Goal: Obtain resource: Obtain resource

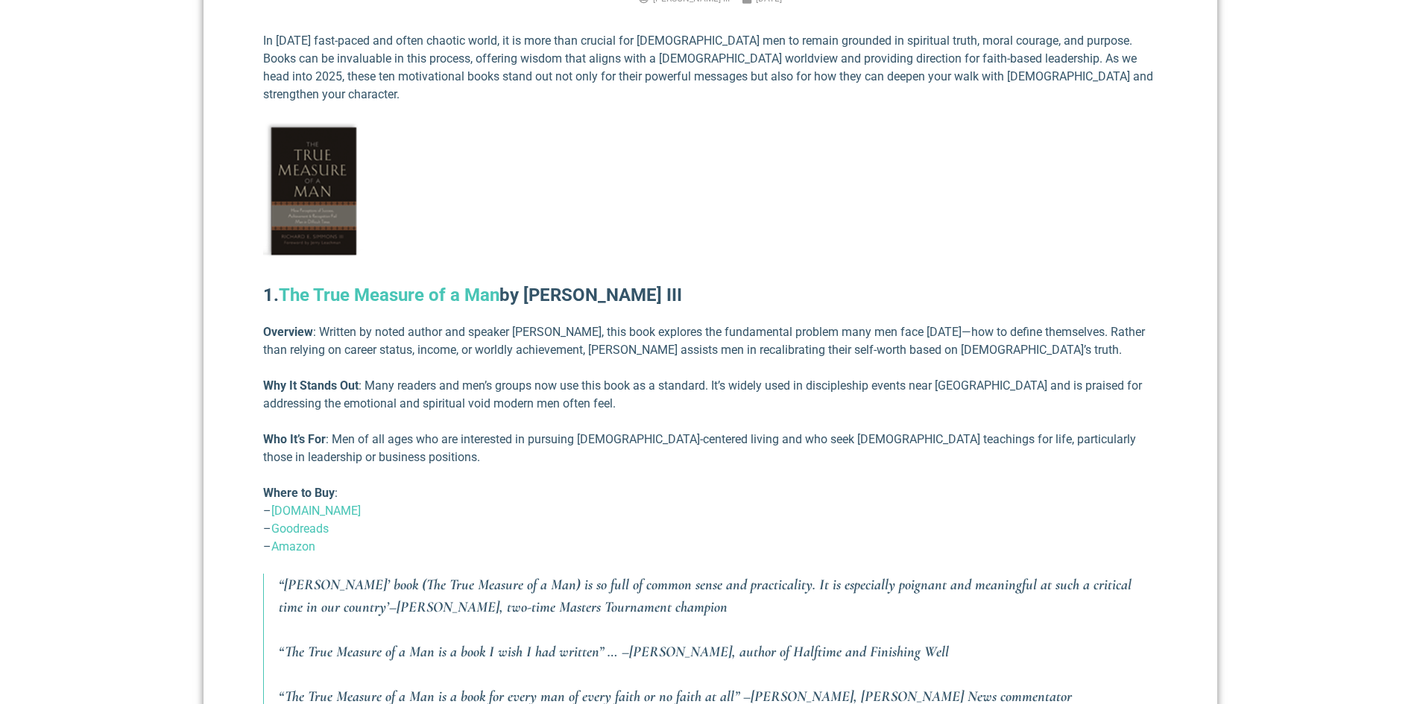
scroll to position [716, 0]
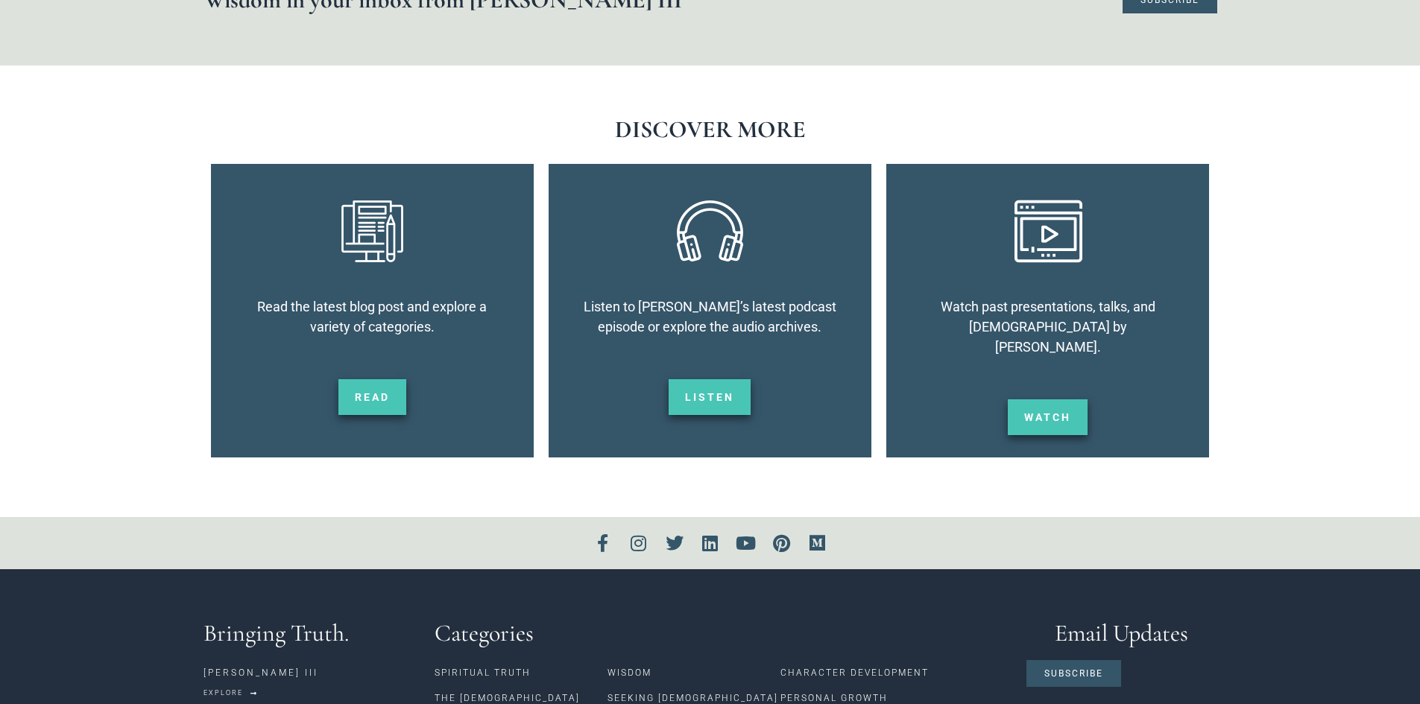
scroll to position [2276, 0]
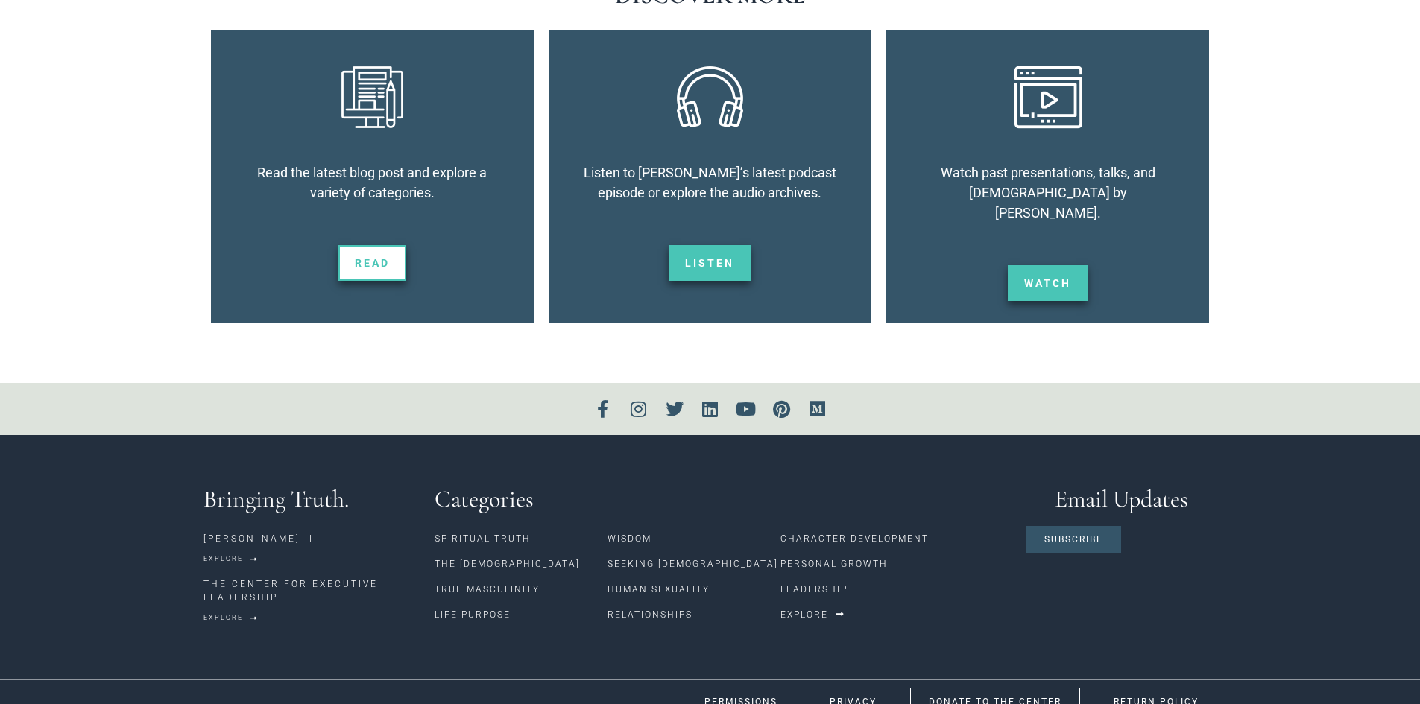
click at [368, 260] on span "Read" at bounding box center [372, 263] width 35 height 10
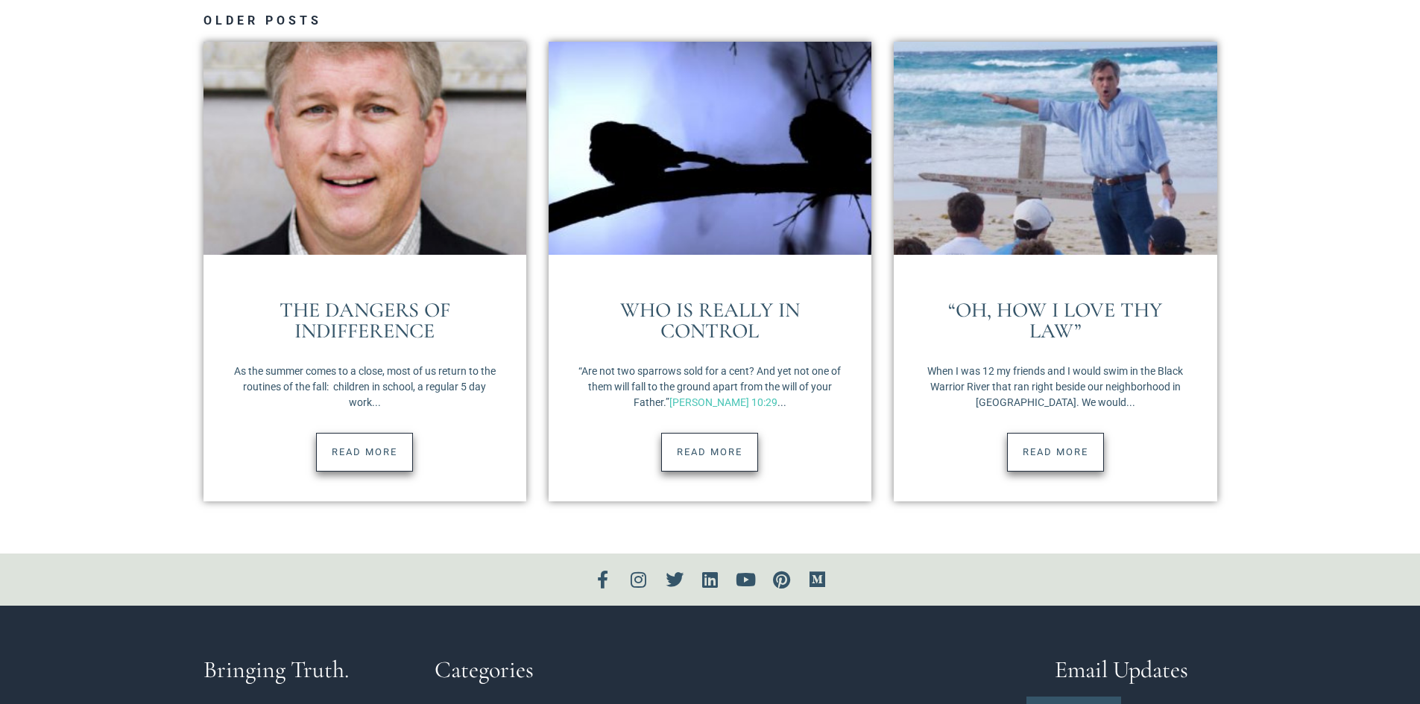
scroll to position [2511, 0]
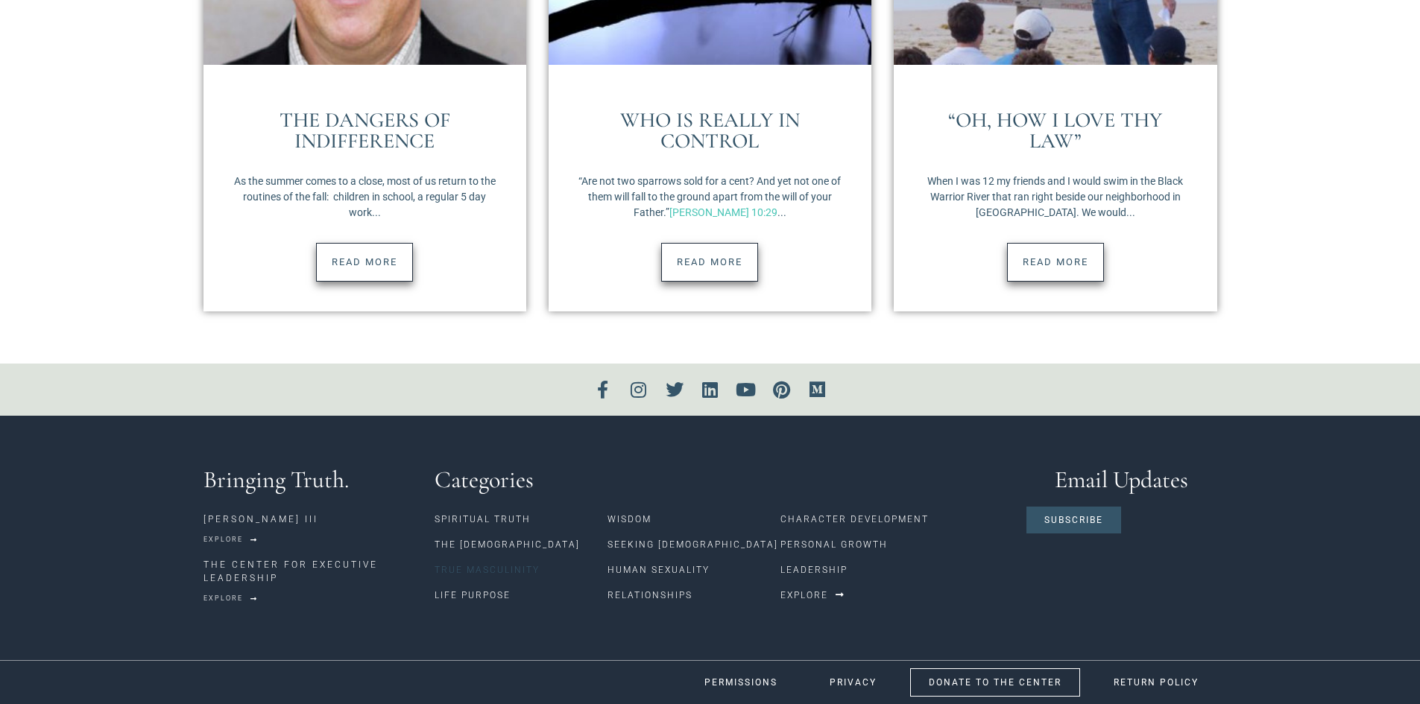
click at [487, 569] on link "True Masculinity" at bounding box center [521, 570] width 173 height 25
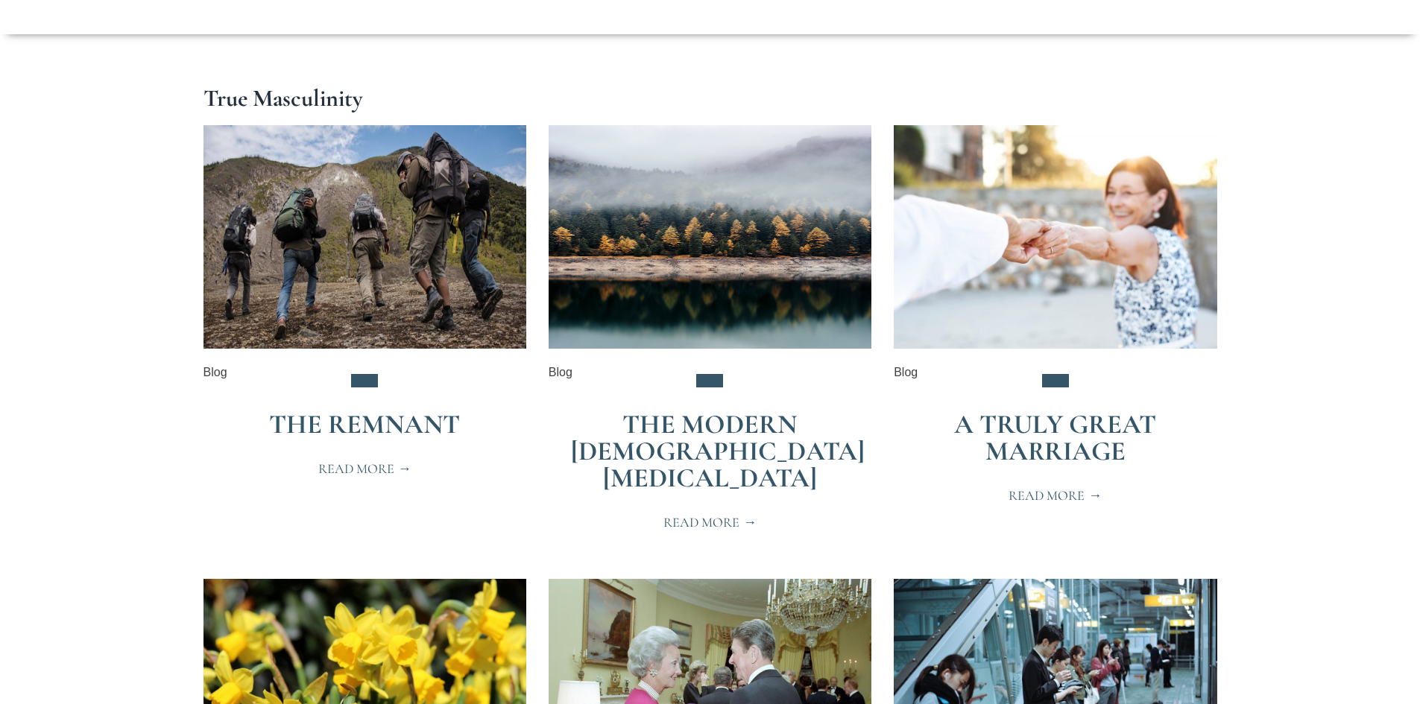
scroll to position [243, 0]
click at [717, 515] on span "Read More" at bounding box center [709, 521] width 93 height 13
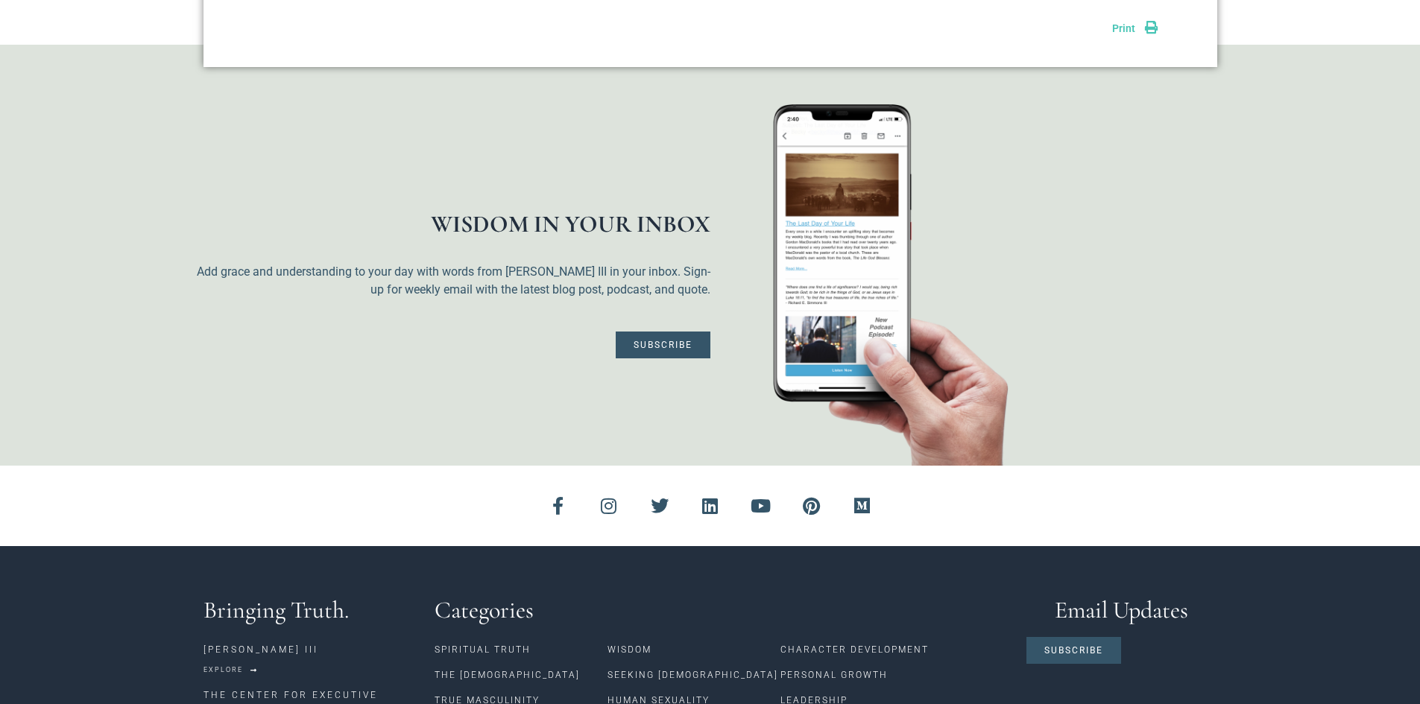
scroll to position [1253, 0]
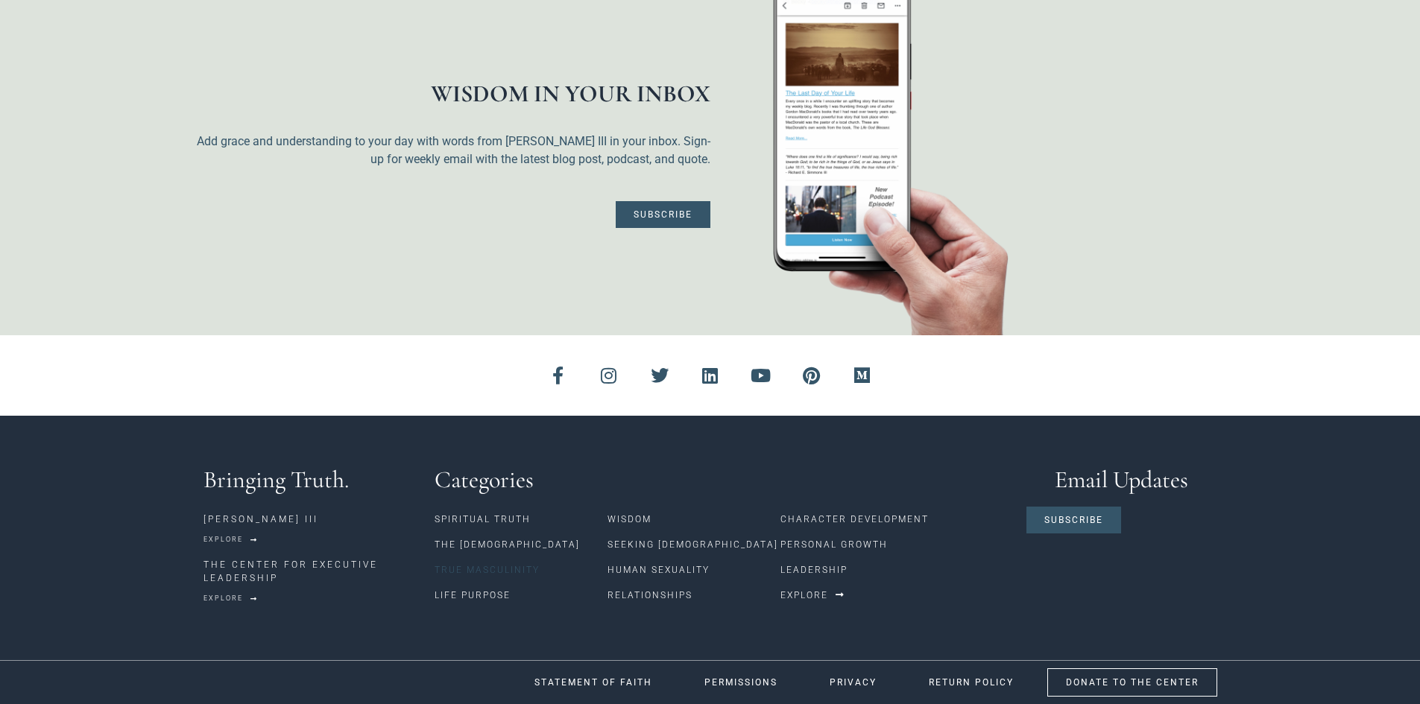
click at [514, 573] on link "True Masculinity" at bounding box center [521, 570] width 173 height 25
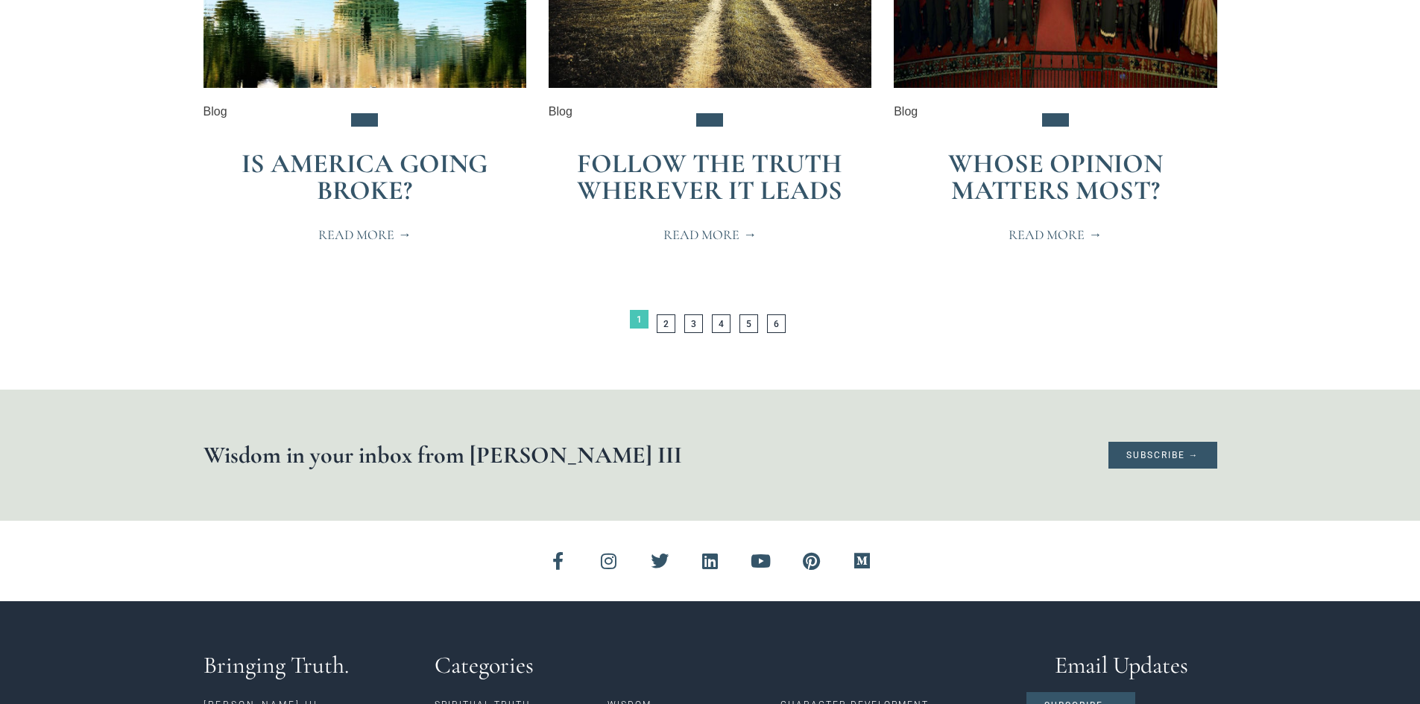
scroll to position [3305, 0]
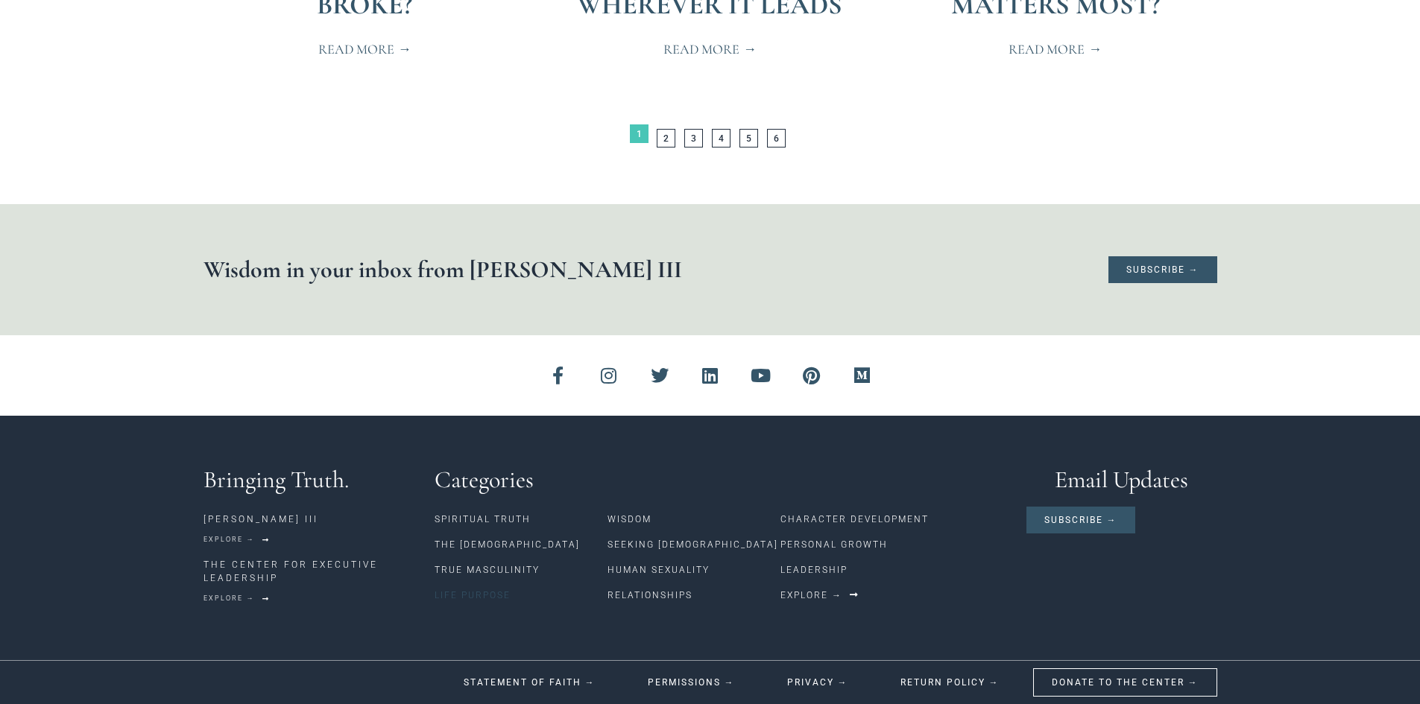
click at [499, 593] on link "Life Purpose" at bounding box center [521, 595] width 173 height 25
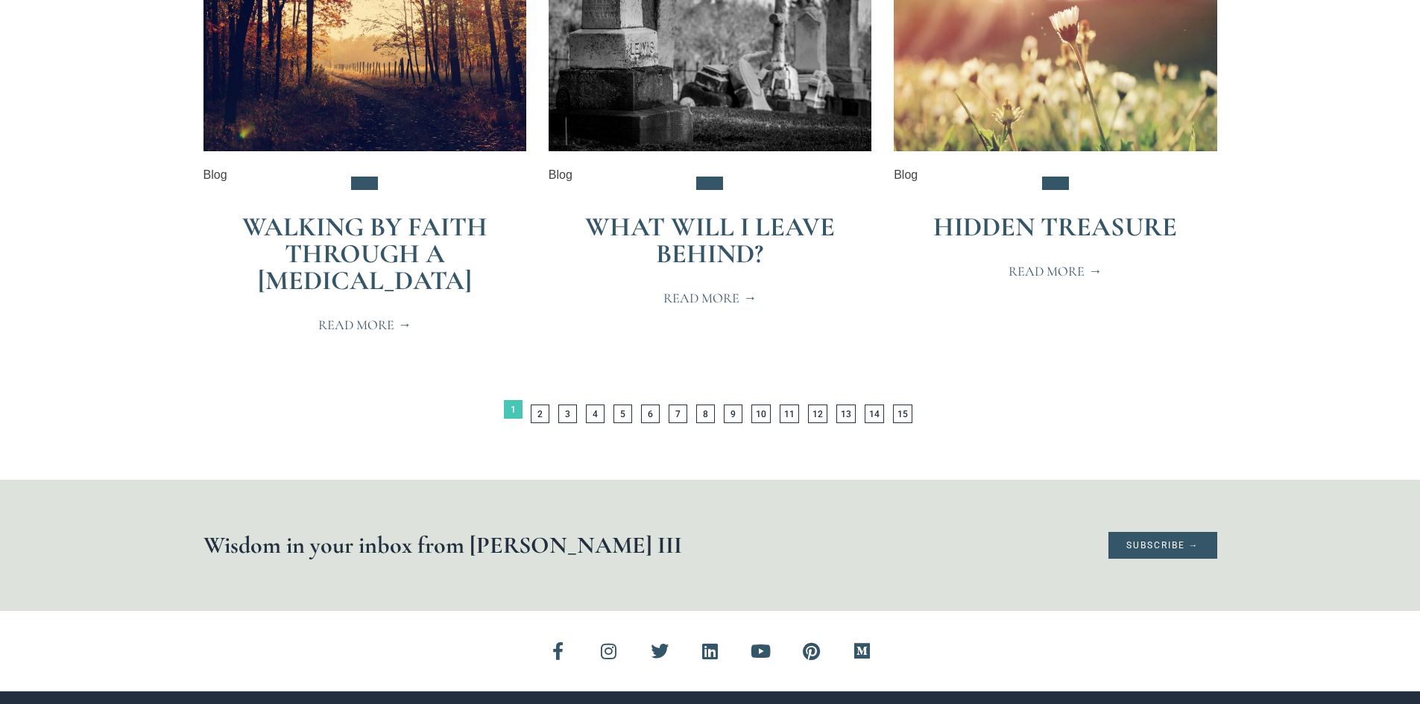
scroll to position [3332, 0]
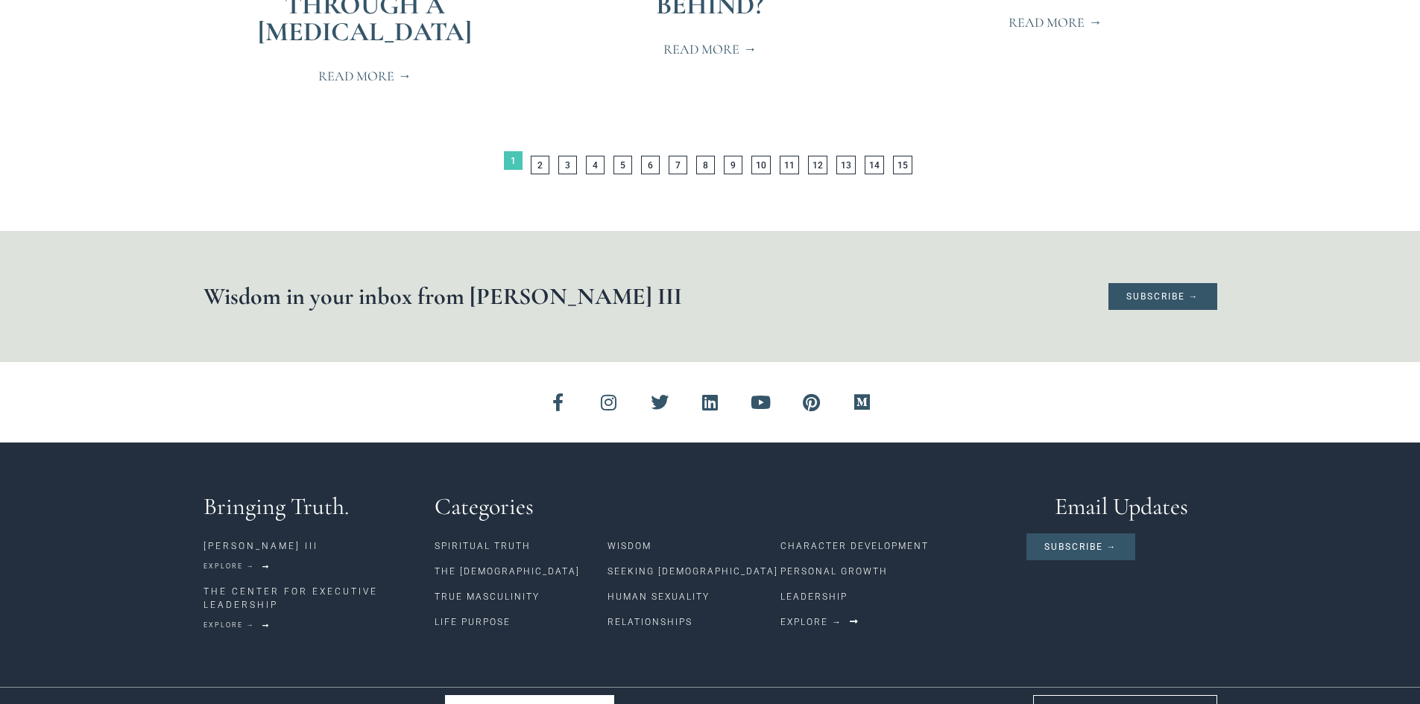
click at [582, 695] on link "STATEMENT OF FAITH" at bounding box center [529, 709] width 169 height 28
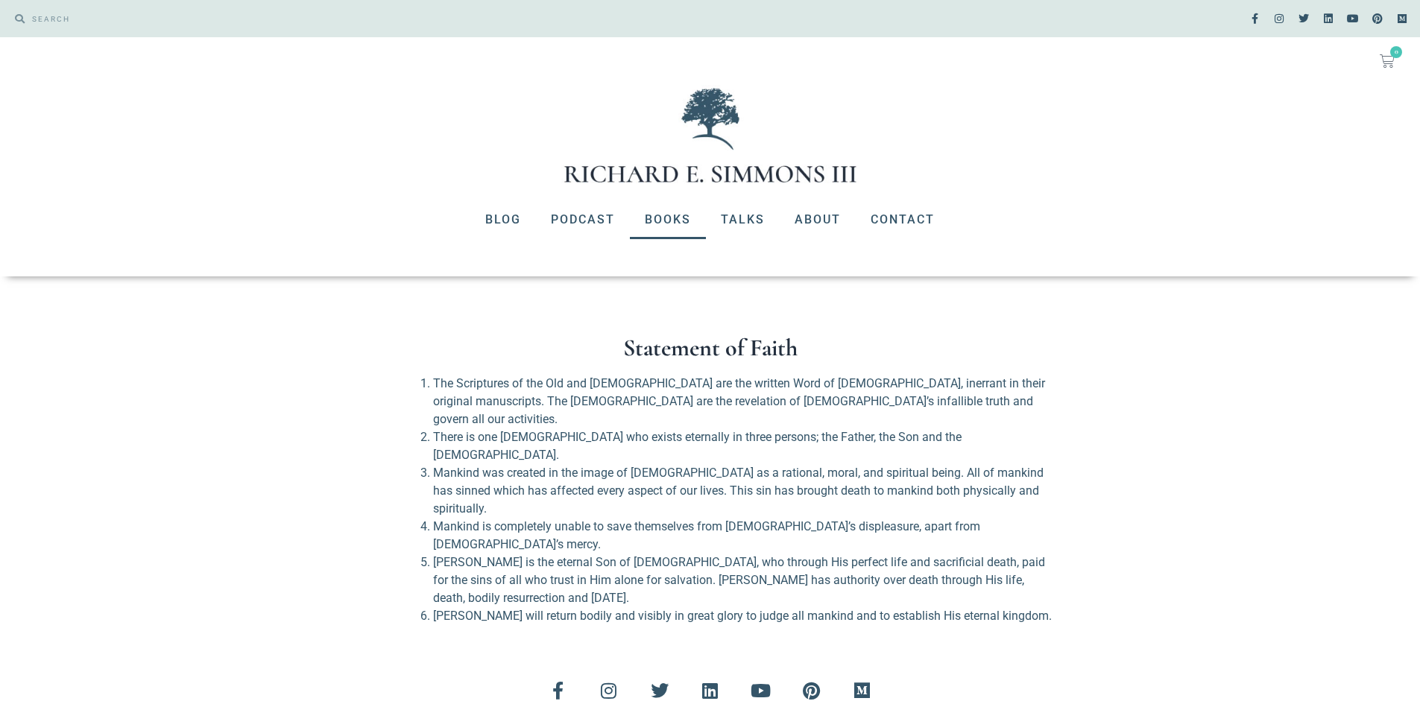
click at [665, 221] on link "Books" at bounding box center [668, 220] width 76 height 39
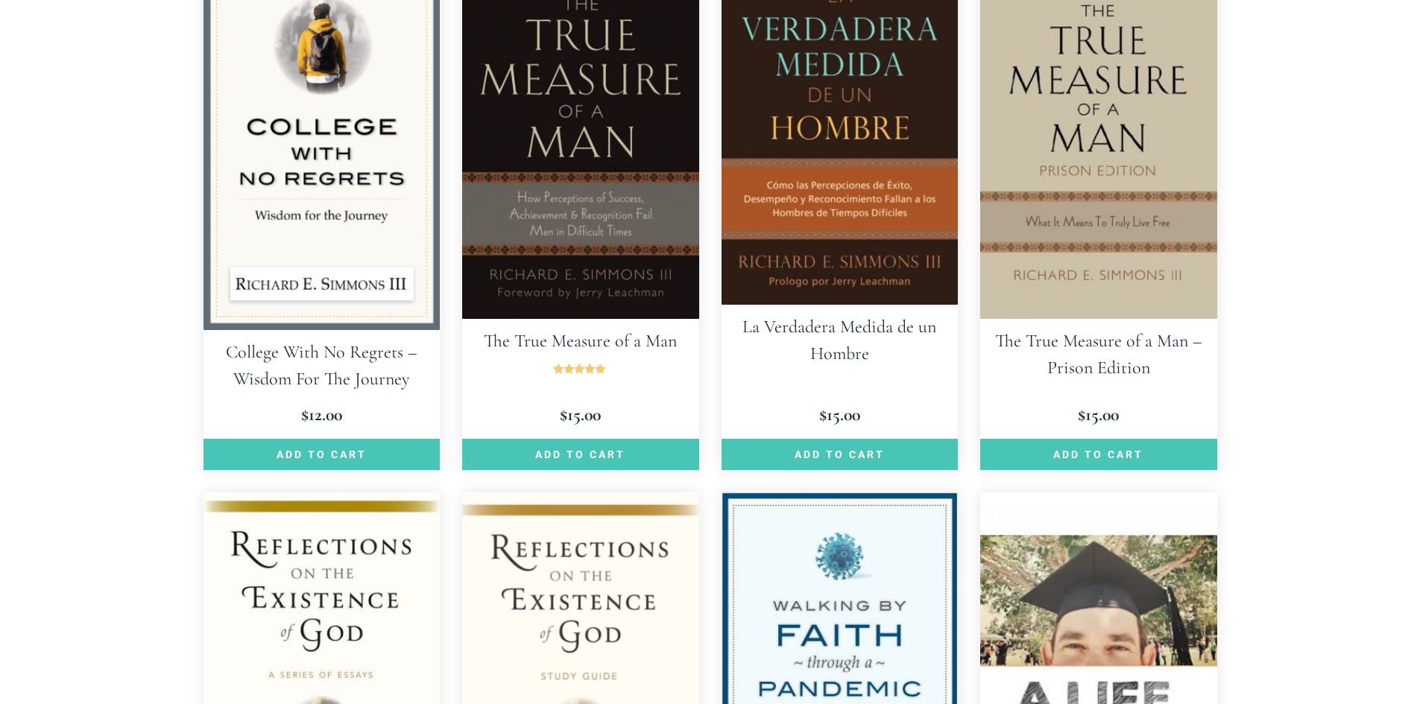
scroll to position [1011, 0]
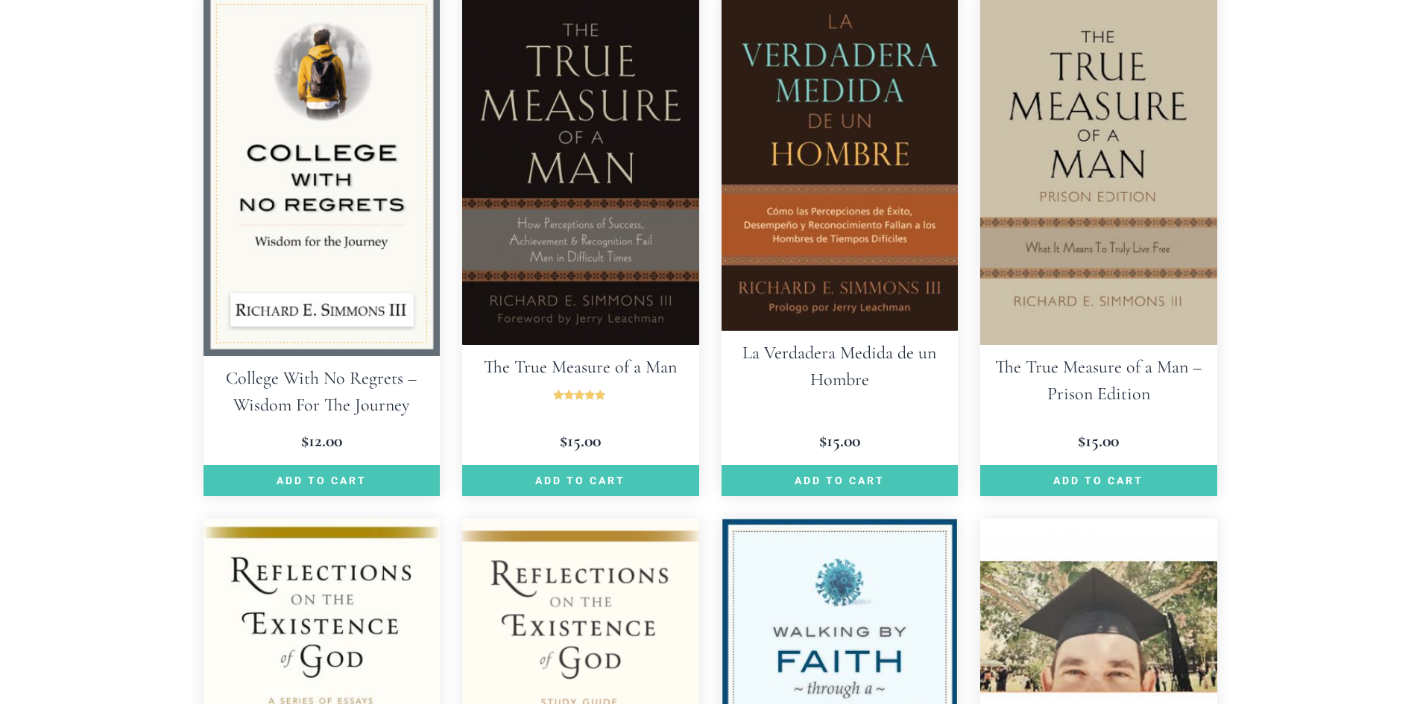
click at [606, 167] on img at bounding box center [580, 167] width 237 height 355
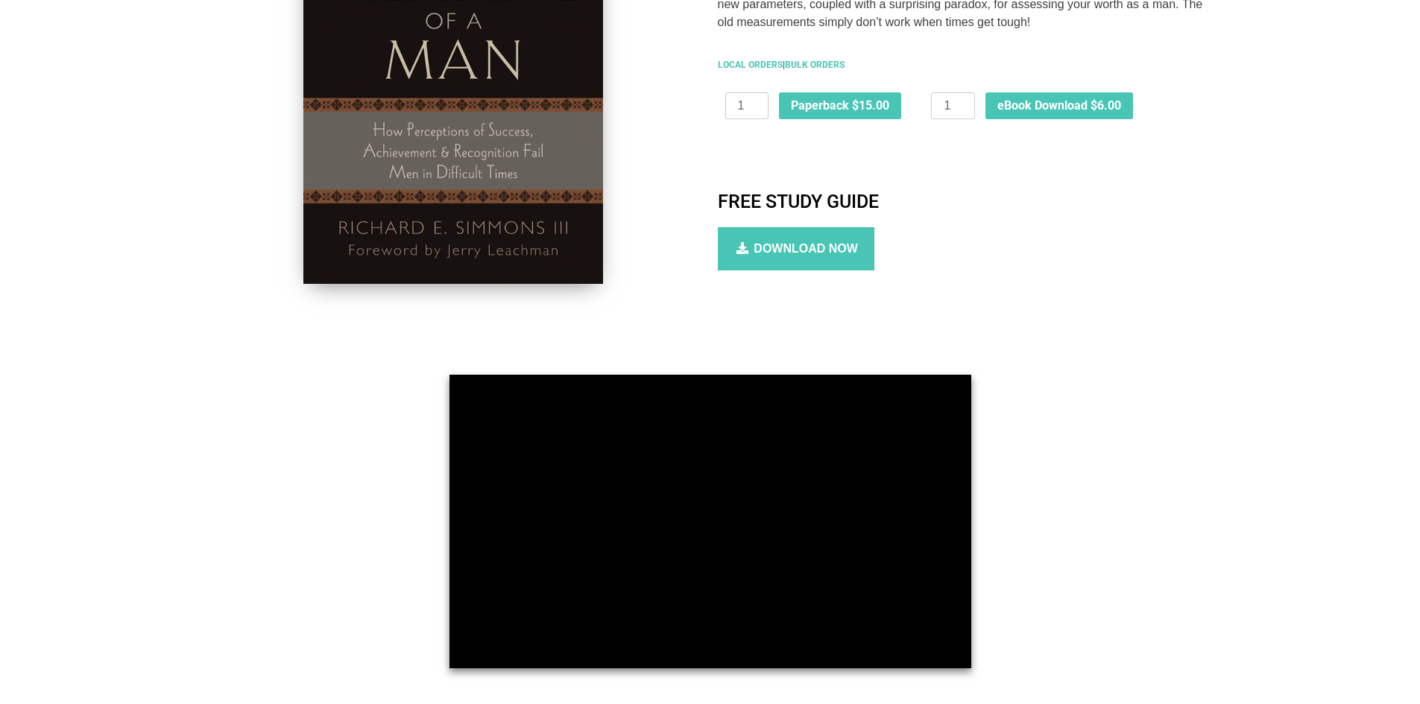
scroll to position [495, 0]
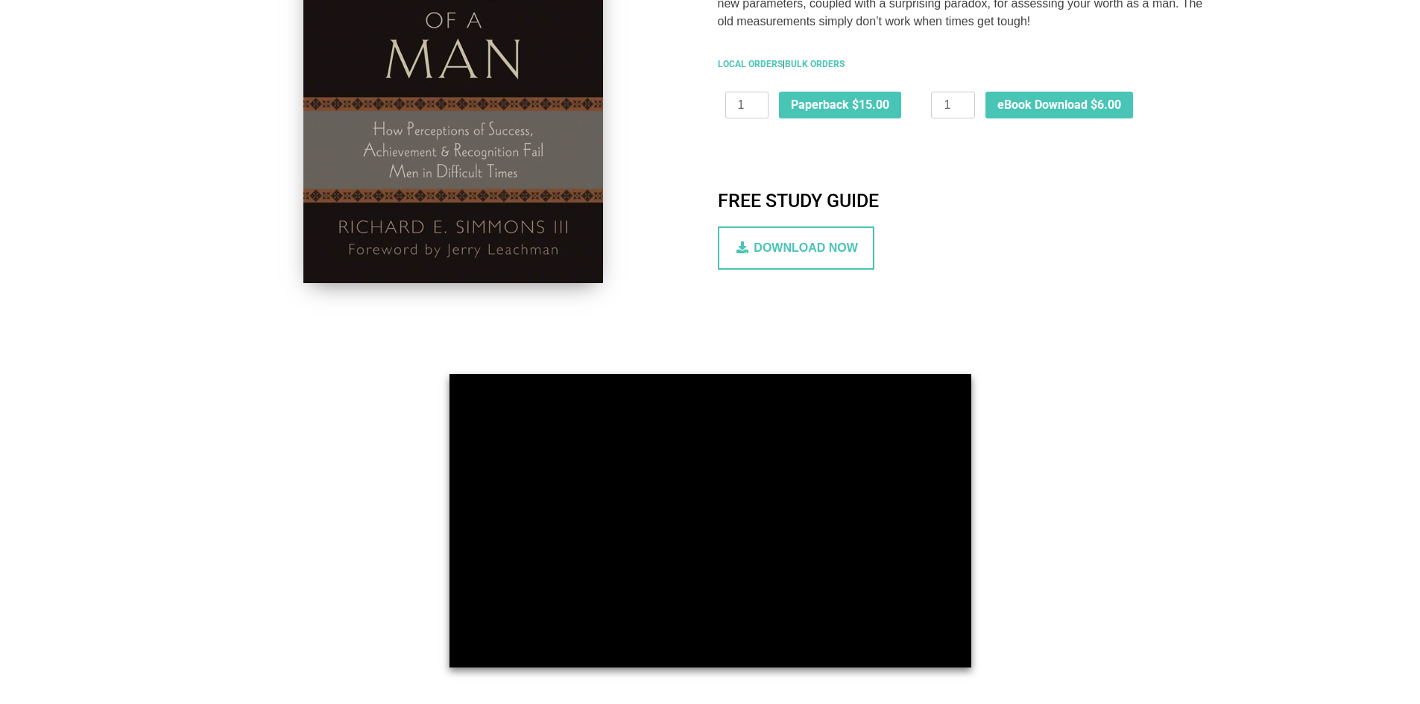
click at [801, 249] on span "DOWNLOAD NOW" at bounding box center [806, 247] width 104 height 13
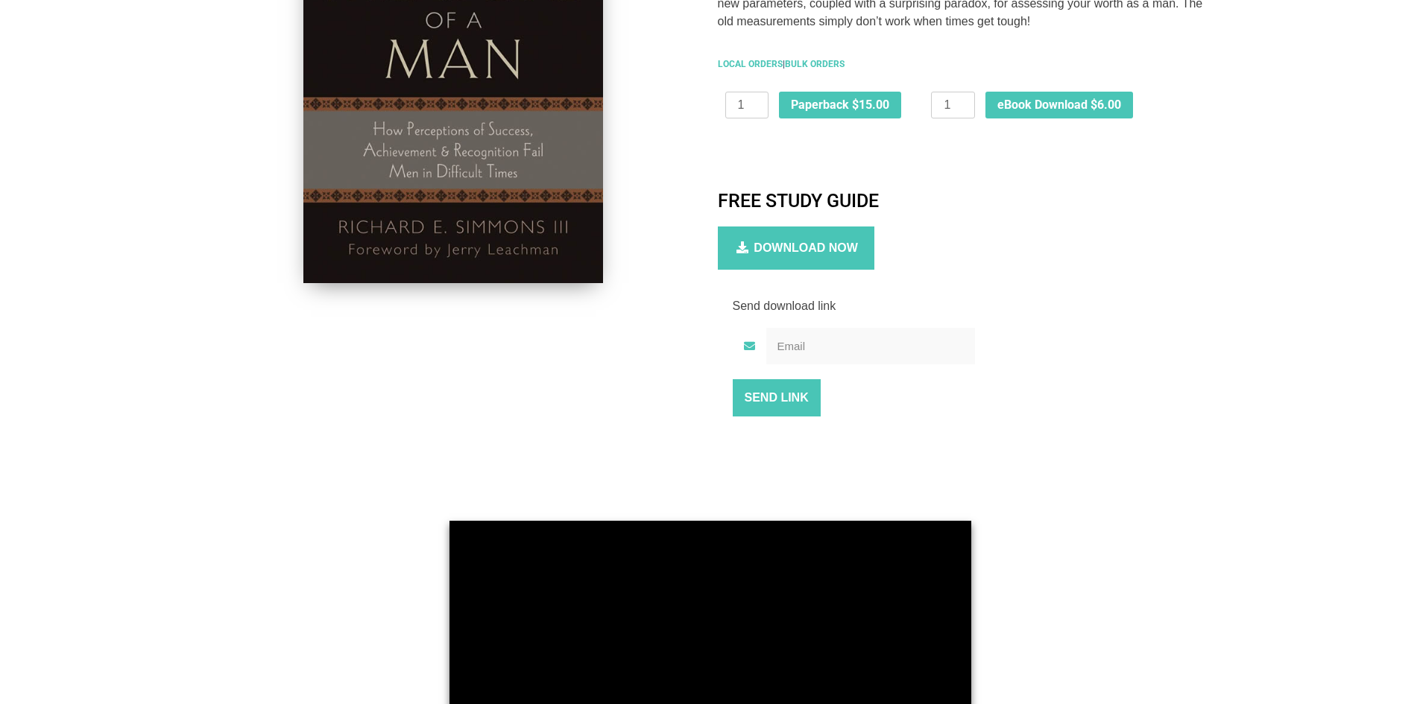
click at [798, 347] on input "email" at bounding box center [870, 346] width 209 height 37
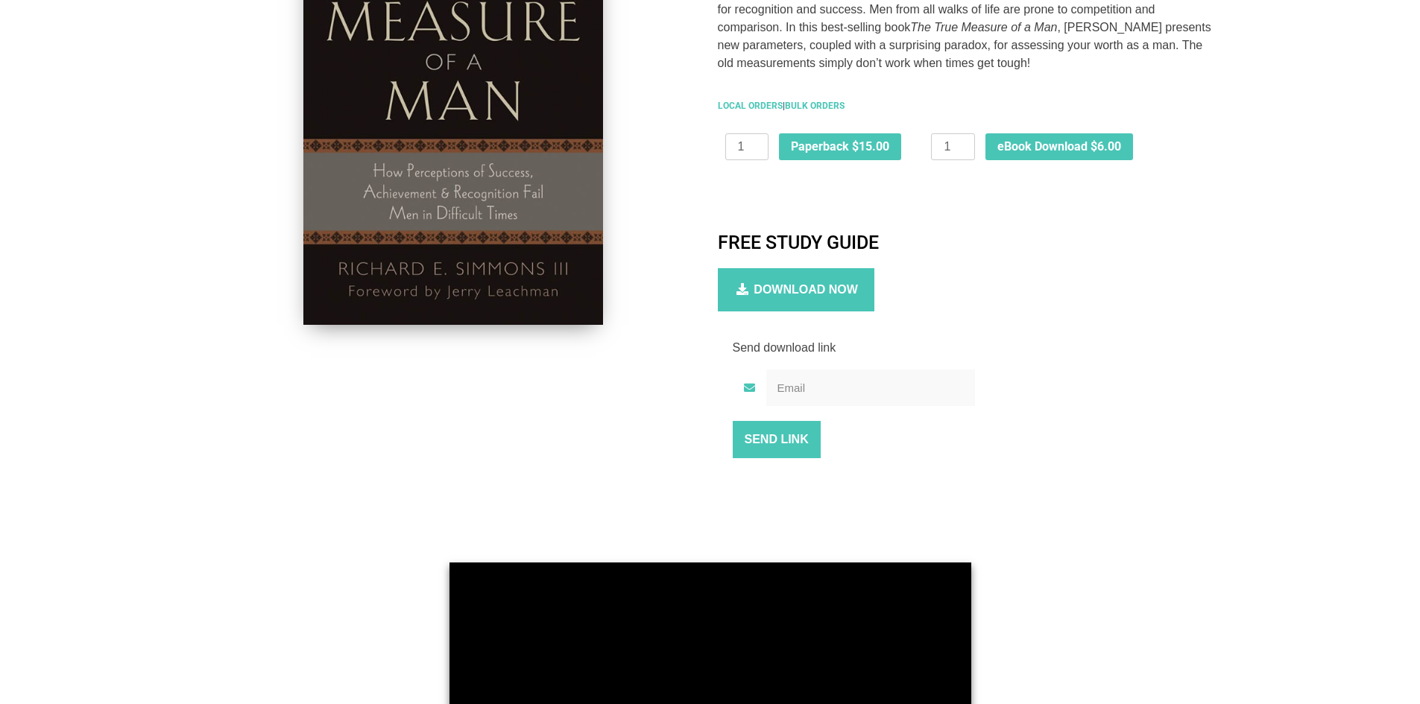
scroll to position [452, 0]
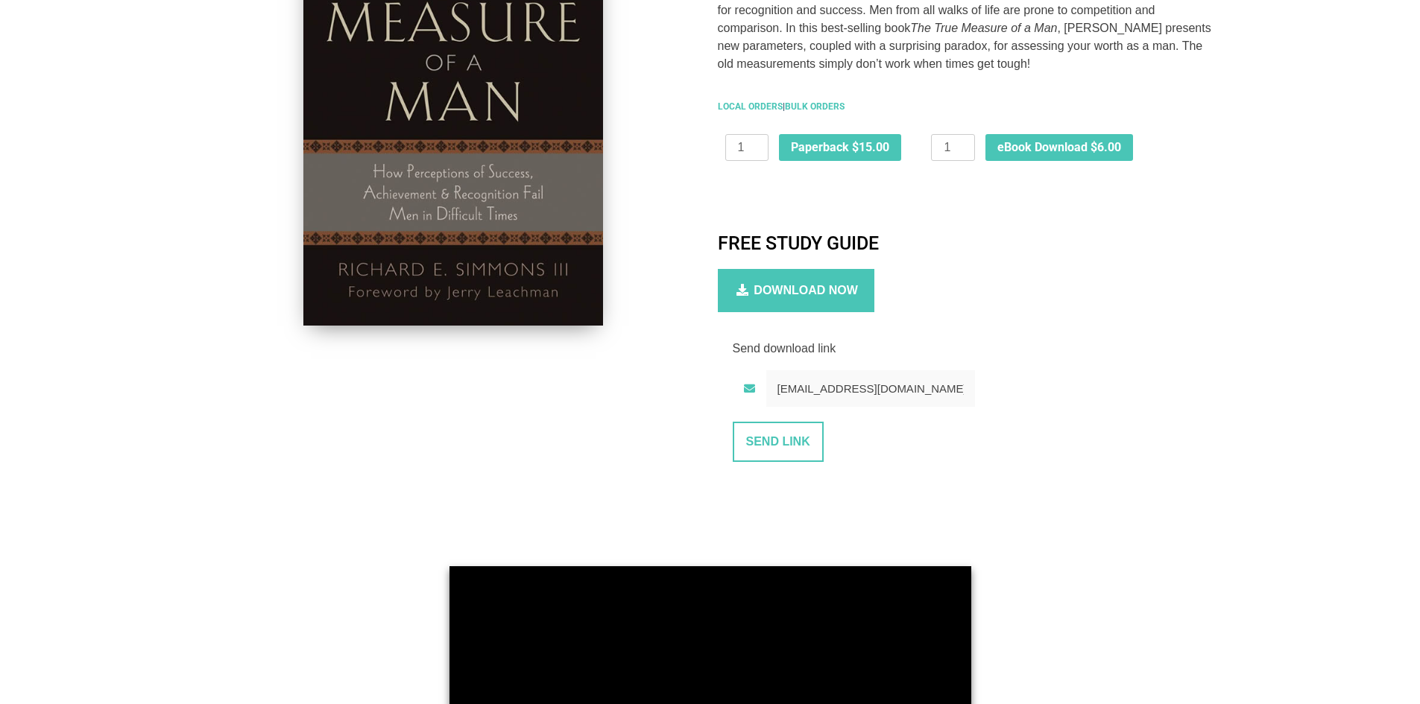
type input "kilgorej24@gmail.com"
click at [780, 446] on input "SEND LINK" at bounding box center [778, 442] width 91 height 40
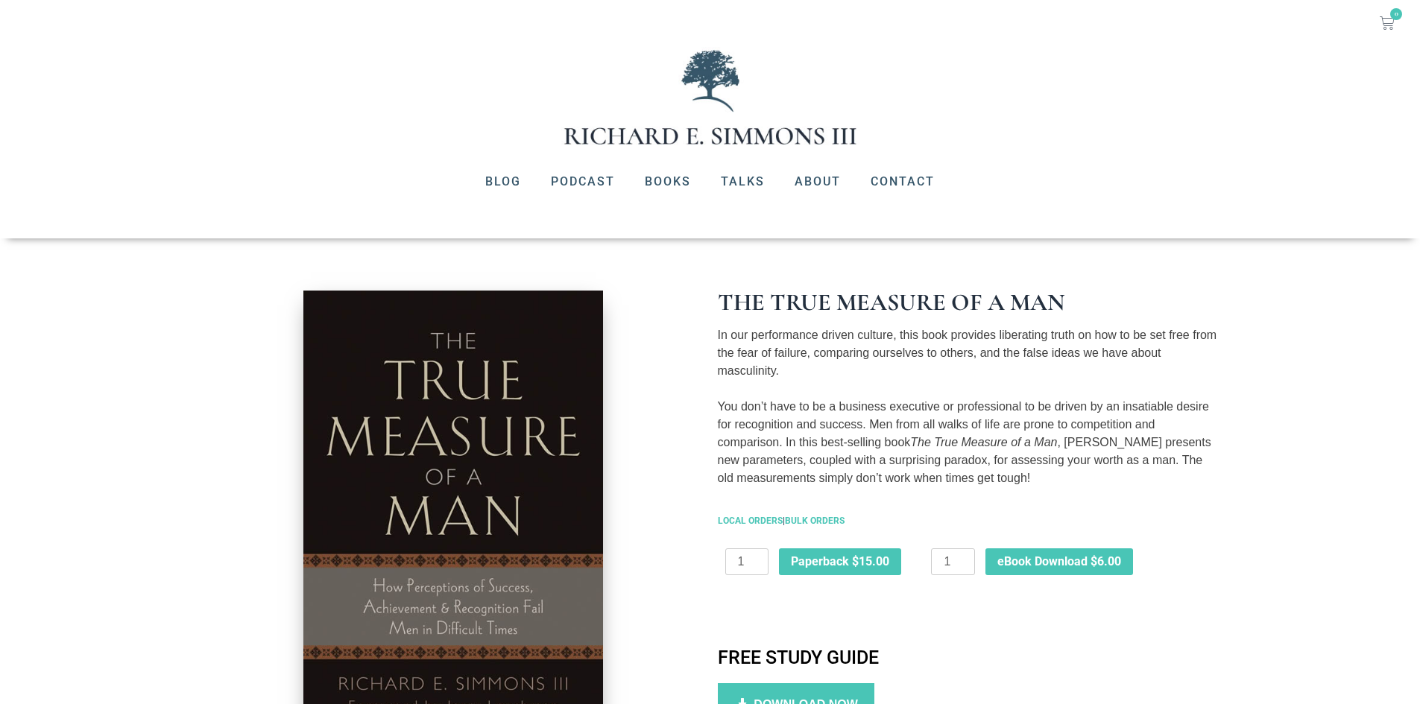
scroll to position [0, 0]
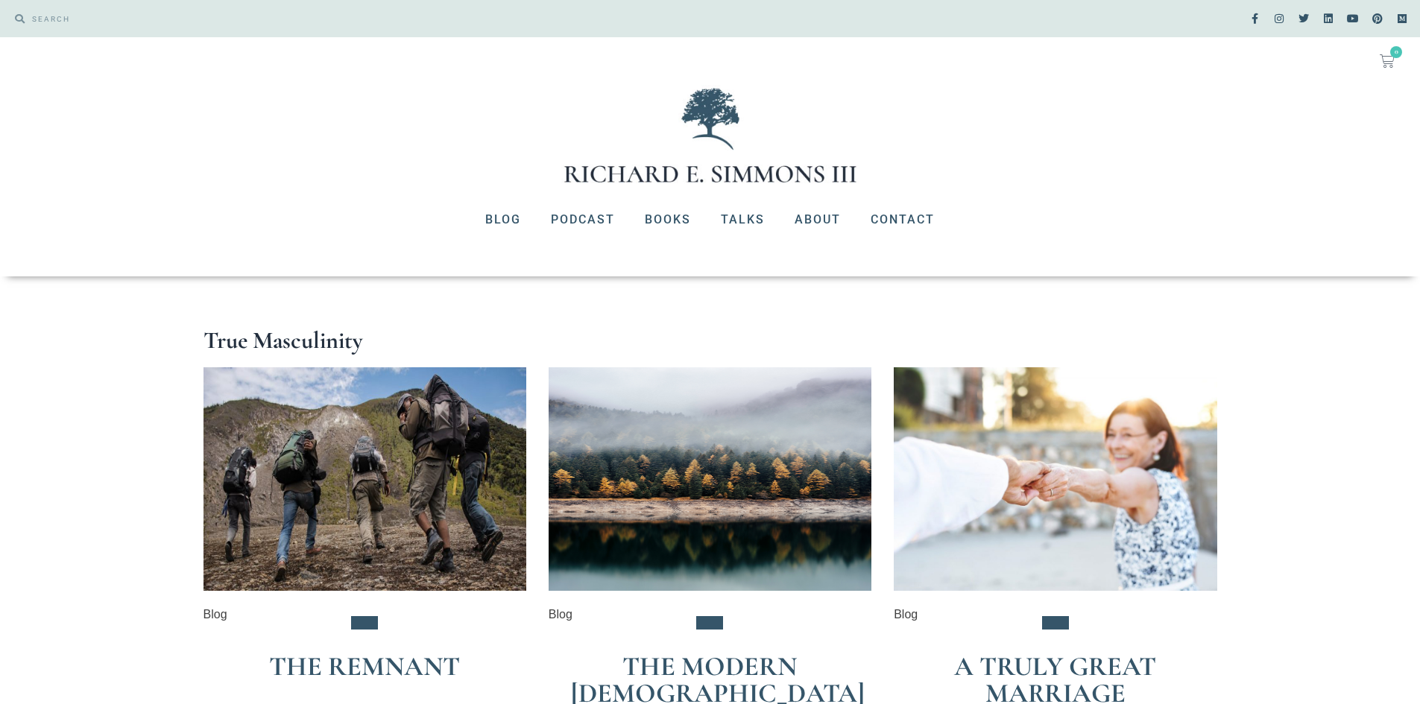
scroll to position [3305, 0]
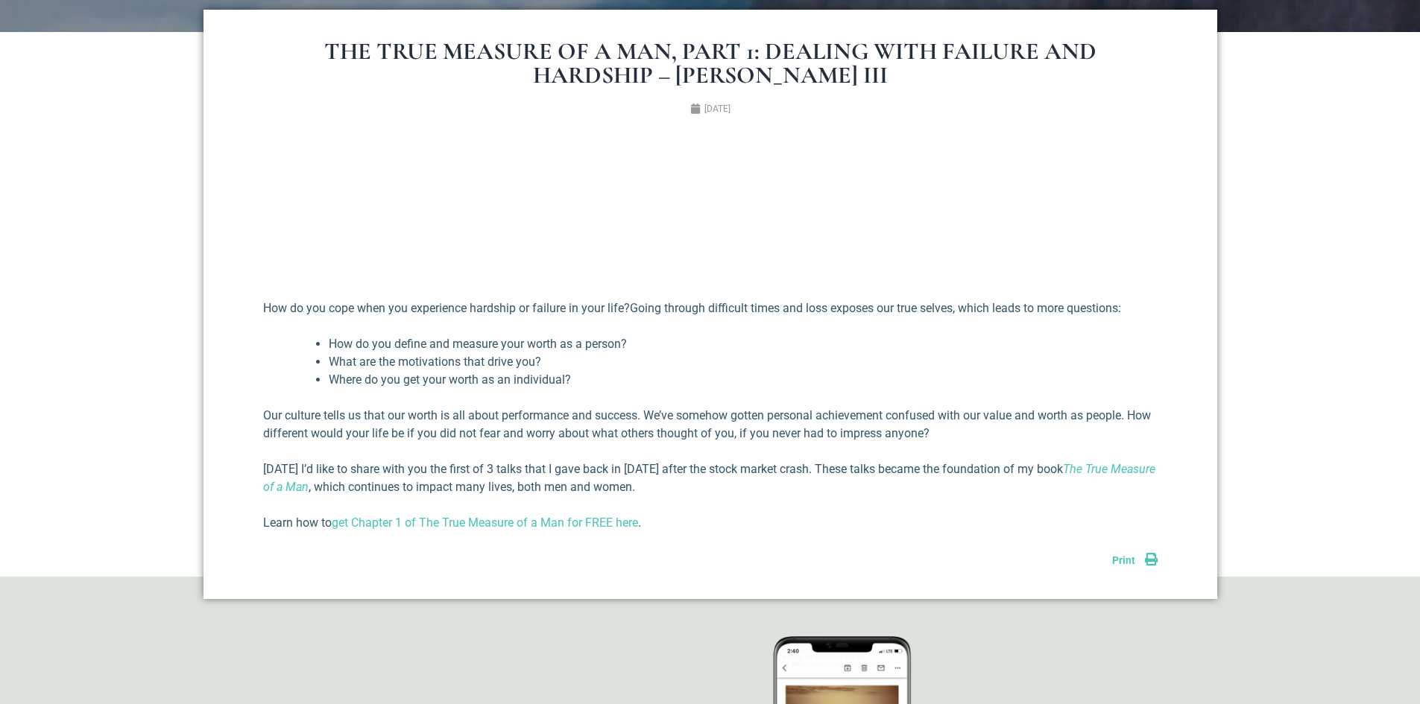
scroll to position [615, 0]
click at [592, 528] on link "get Chapter 1 of The True Measure of a Man for FREE here" at bounding box center [485, 522] width 306 height 14
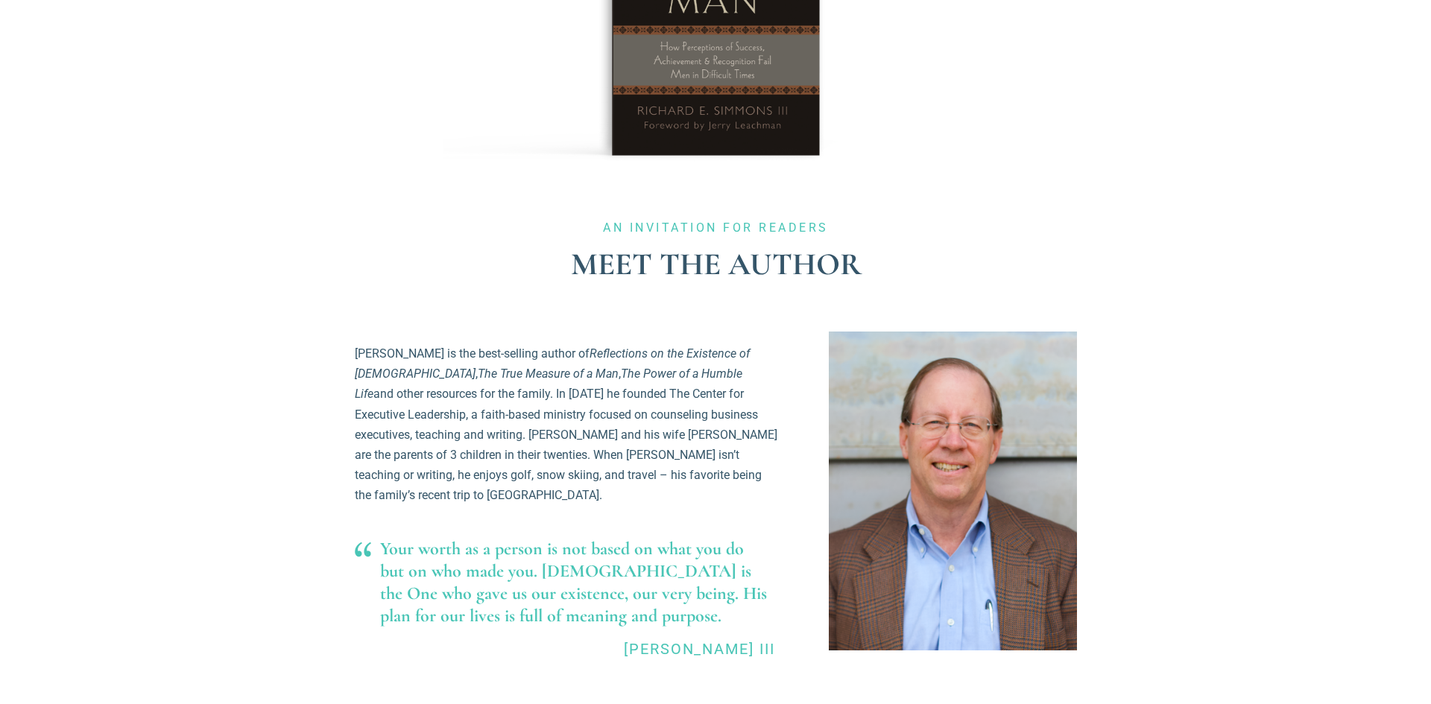
scroll to position [595, 0]
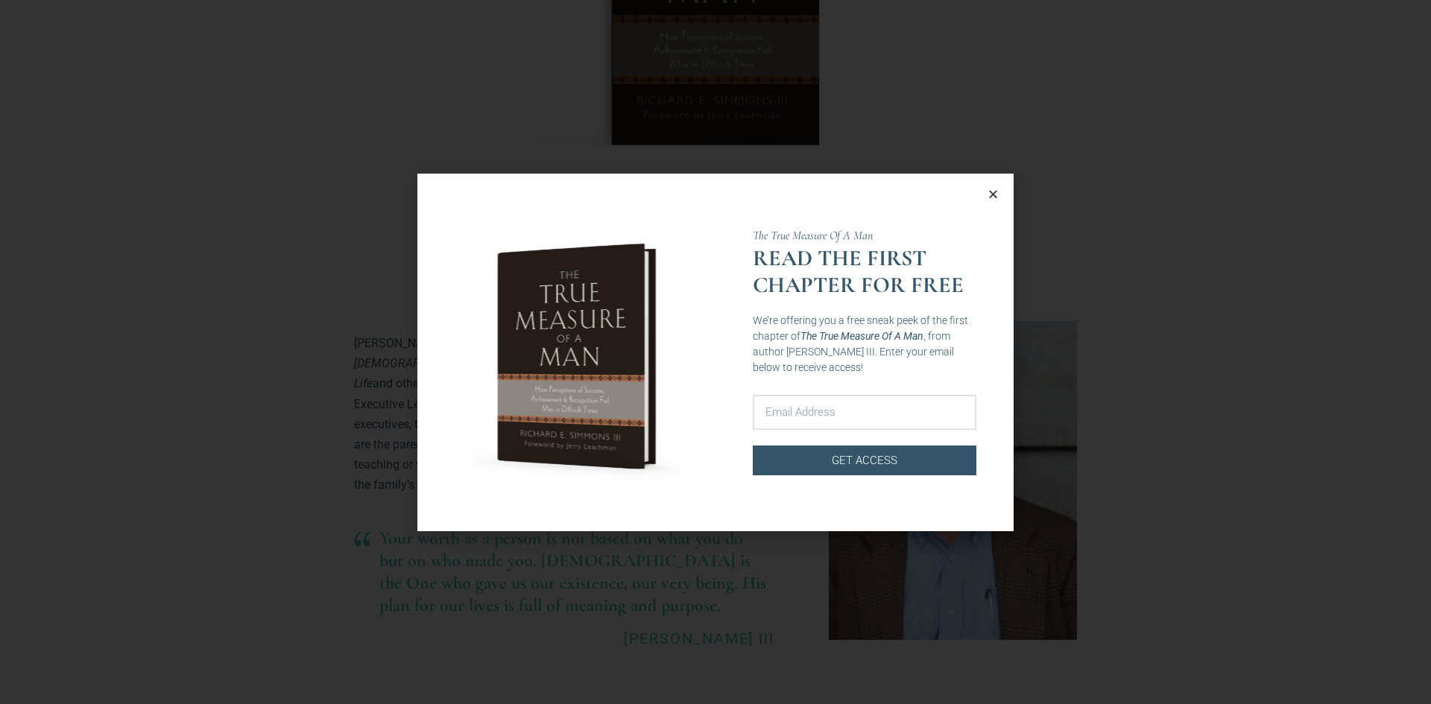
click at [830, 423] on input "Email Address" at bounding box center [865, 412] width 224 height 35
type input "kilgorej24@gmail.com"
click at [895, 461] on span "Get access" at bounding box center [865, 461] width 66 height 18
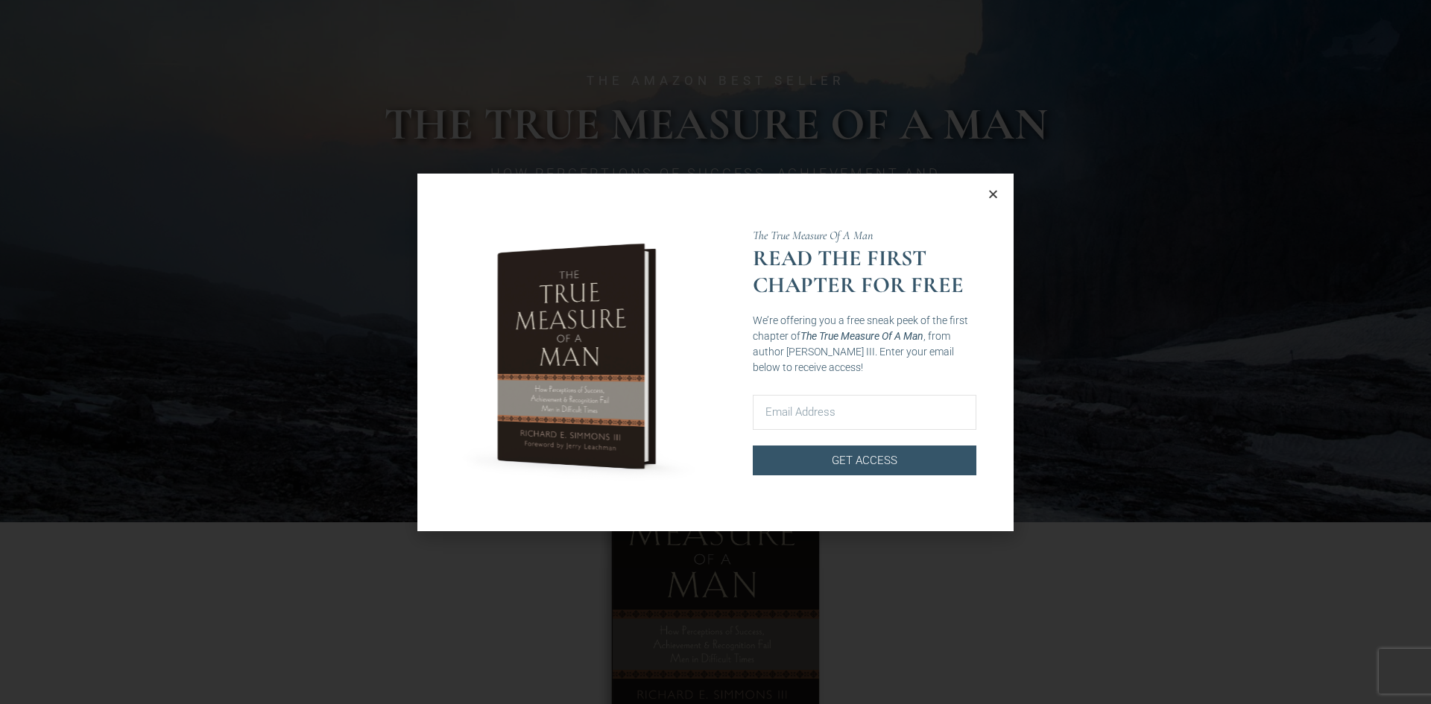
click at [991, 192] on icon "Close" at bounding box center [993, 194] width 11 height 11
